Goal: Transaction & Acquisition: Purchase product/service

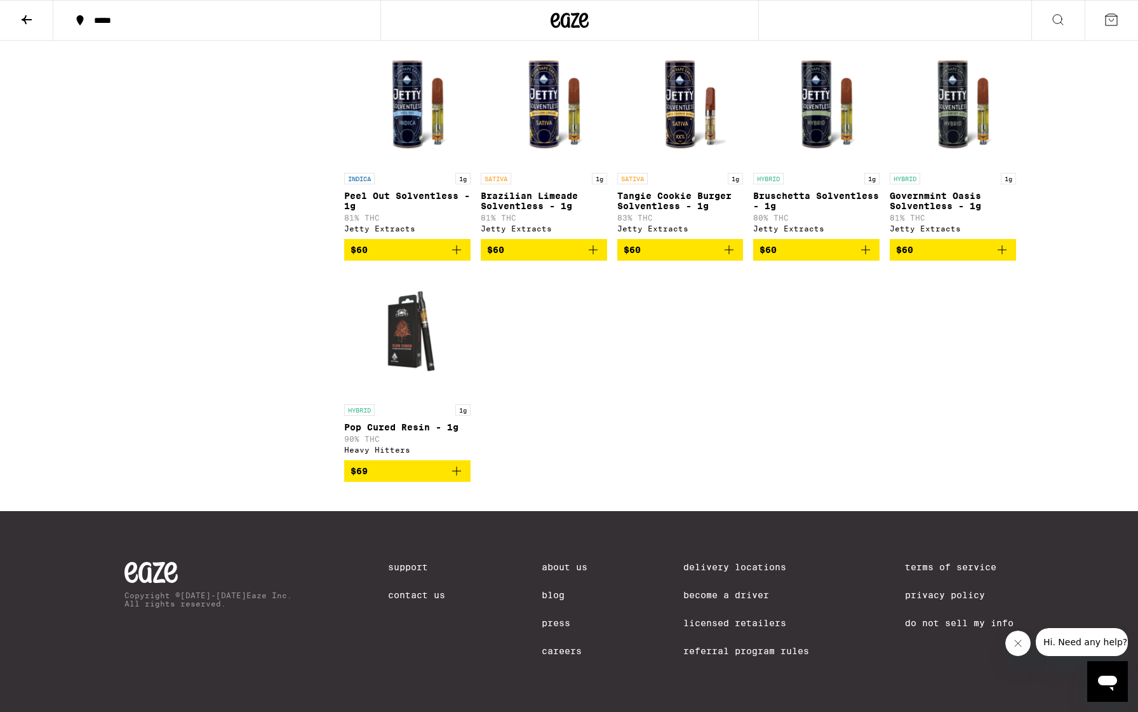
scroll to position [4175, 0]
click at [423, 422] on p "Pop Cured Resin - 1g" at bounding box center [407, 427] width 126 height 10
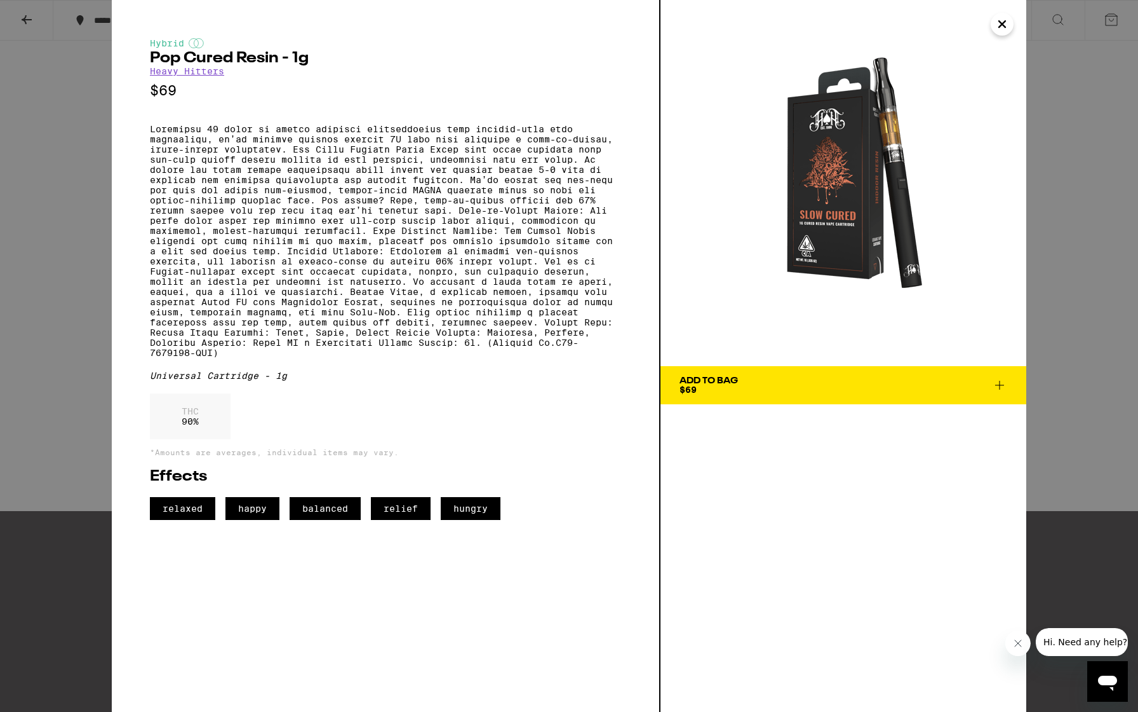
click at [738, 387] on div "Add To Bag $69" at bounding box center [709, 385] width 58 height 18
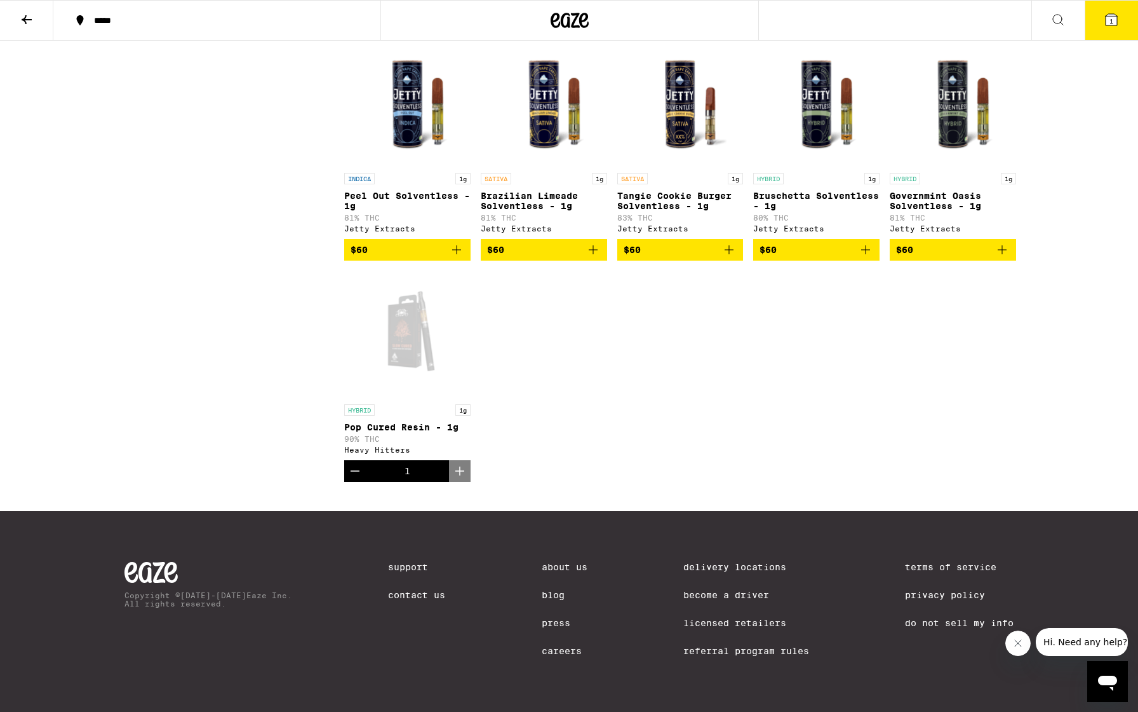
click at [1112, 27] on icon at bounding box center [1111, 19] width 15 height 15
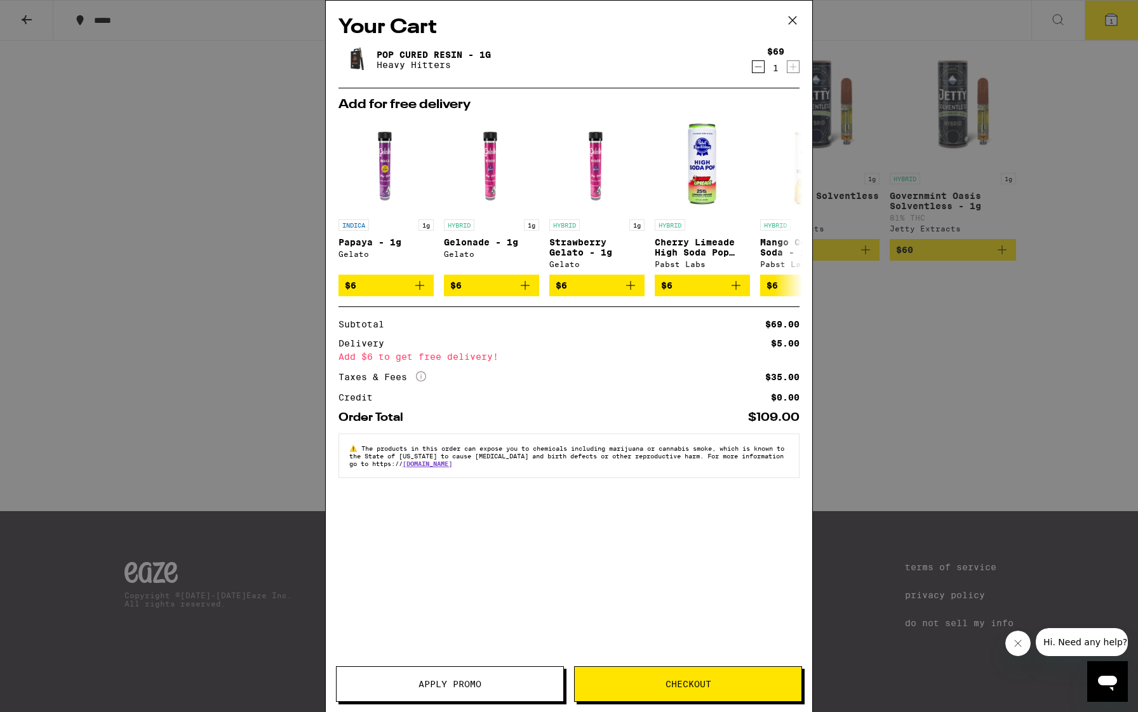
drag, startPoint x: 795, startPoint y: 14, endPoint x: 795, endPoint y: 642, distance: 627.7
click at [795, 14] on icon at bounding box center [792, 20] width 19 height 19
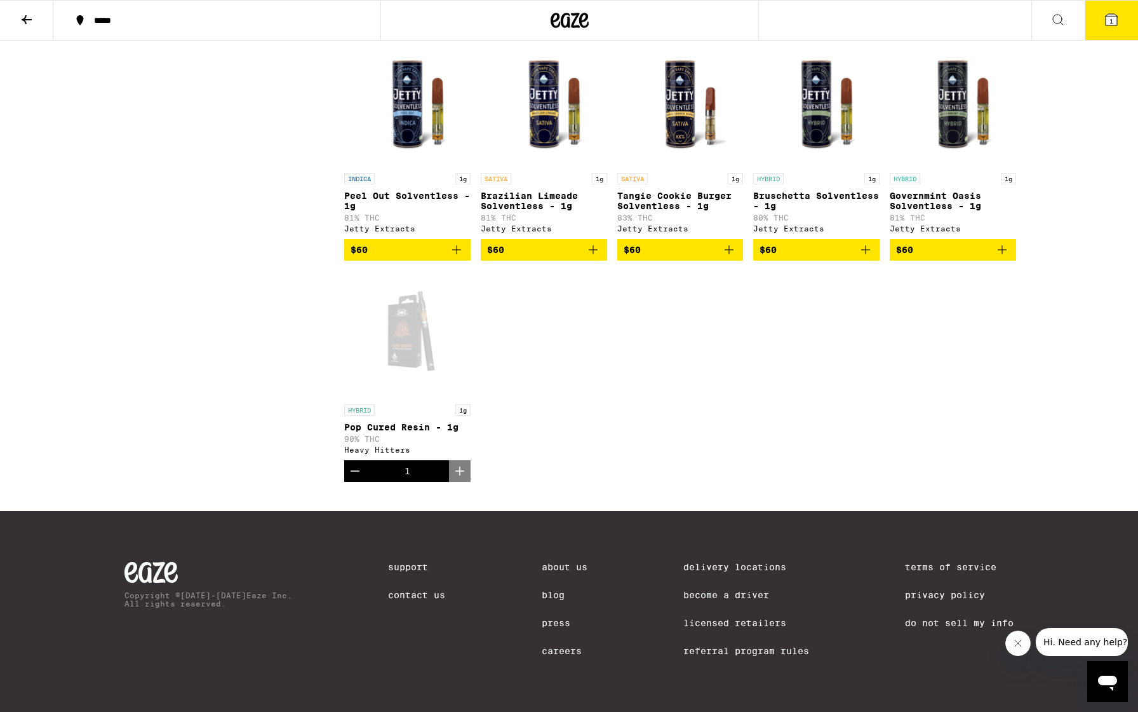
scroll to position [3406, 0]
